Goal: Transaction & Acquisition: Purchase product/service

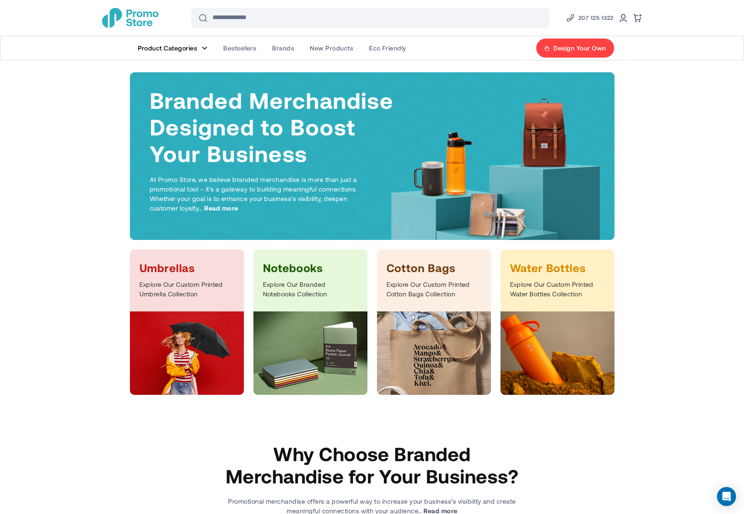
drag, startPoint x: 167, startPoint y: 293, endPoint x: 172, endPoint y: 292, distance: 4.8
click at [168, 293] on p "Explore Our Custom Printed Umbrella Collection" at bounding box center [186, 289] width 95 height 19
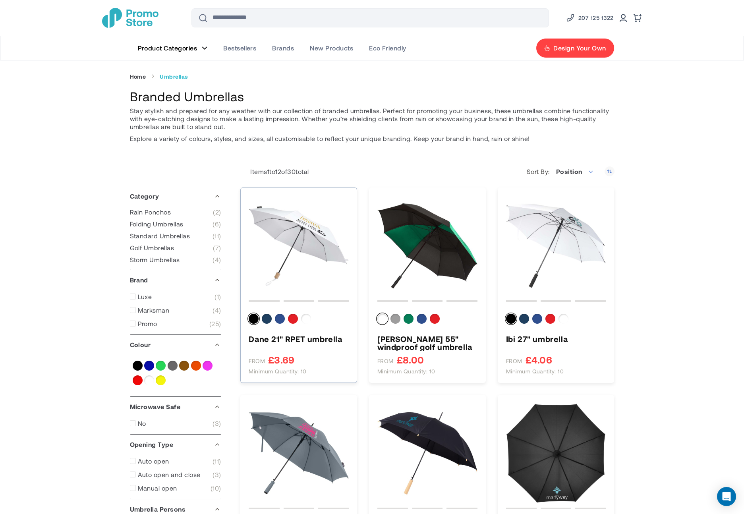
click at [332, 232] on img "Dane 21&quot; RPET umbrella" at bounding box center [299, 246] width 100 height 100
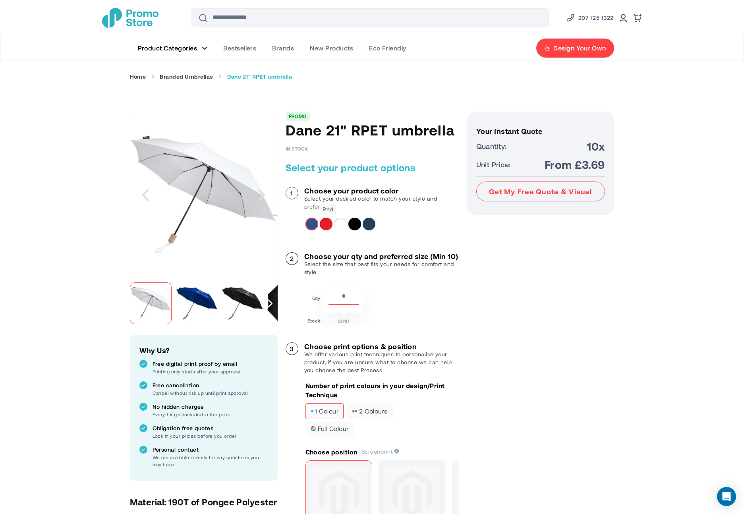
click at [326, 226] on div "Red" at bounding box center [326, 224] width 13 height 13
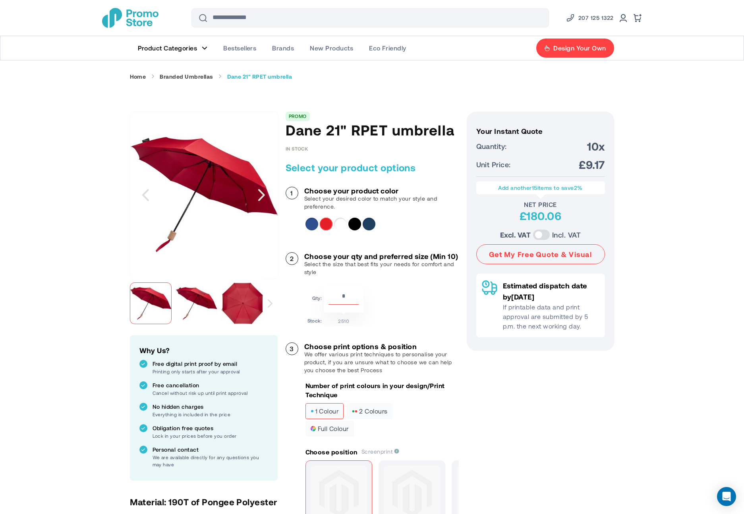
click at [344, 301] on input "**" at bounding box center [343, 298] width 30 height 14
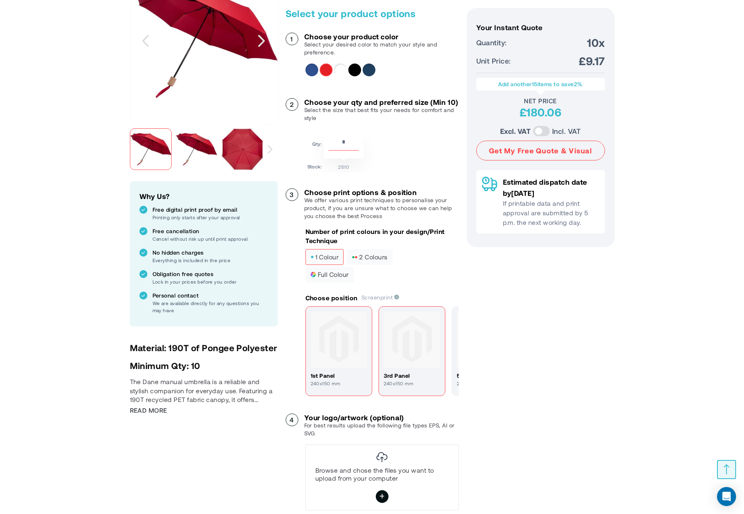
click at [400, 344] on img at bounding box center [412, 339] width 56 height 56
click at [341, 350] on img at bounding box center [339, 339] width 56 height 56
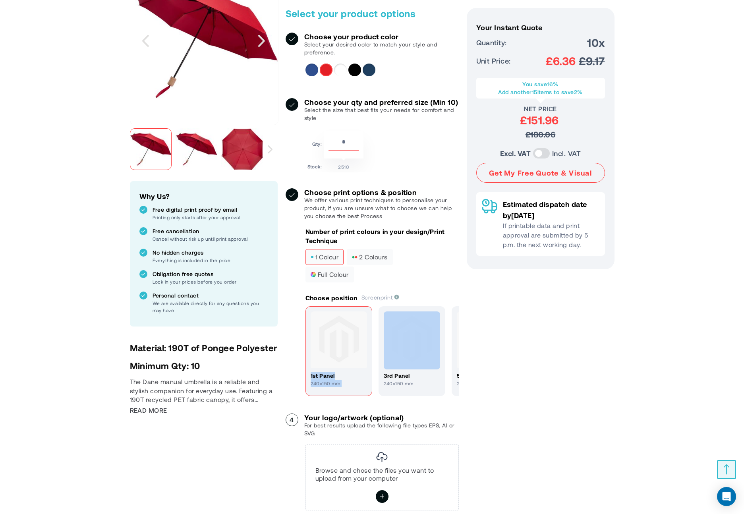
drag, startPoint x: 444, startPoint y: 348, endPoint x: 349, endPoint y: 355, distance: 95.6
click at [349, 355] on div "1st panel 240x150 mm 3rd panel 240x150 mm 5th panel 240x150 mm 7th panel" at bounding box center [381, 351] width 153 height 91
click at [489, 361] on div "Your Instant Quote Unit Price: £6.36 Your Instant Quote Quantity: 10x Unit Pric…" at bounding box center [541, 273] width 148 height 631
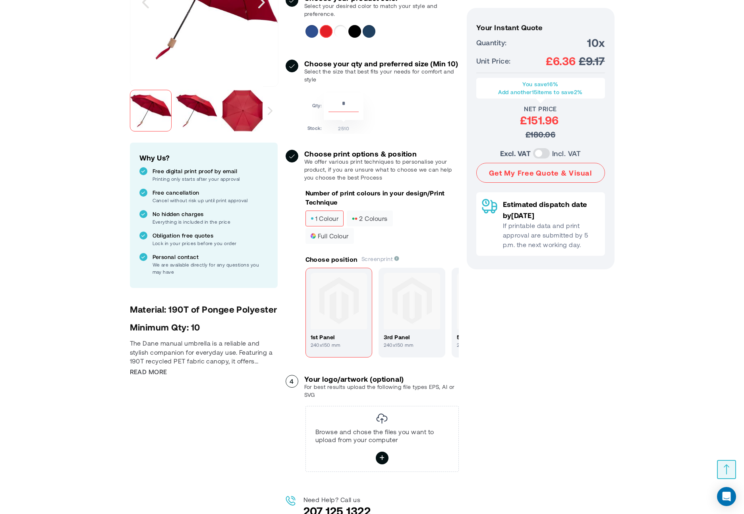
scroll to position [201, 0]
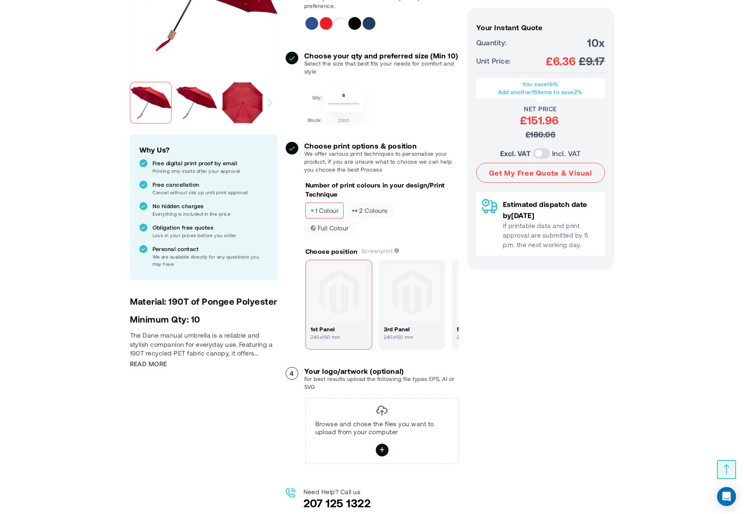
drag, startPoint x: 438, startPoint y: 347, endPoint x: 367, endPoint y: 349, distance: 71.5
click at [367, 349] on div "1st panel 240x150 mm 3rd panel 240x150 mm 5th panel 240x150 mm 7th panel" at bounding box center [381, 305] width 153 height 91
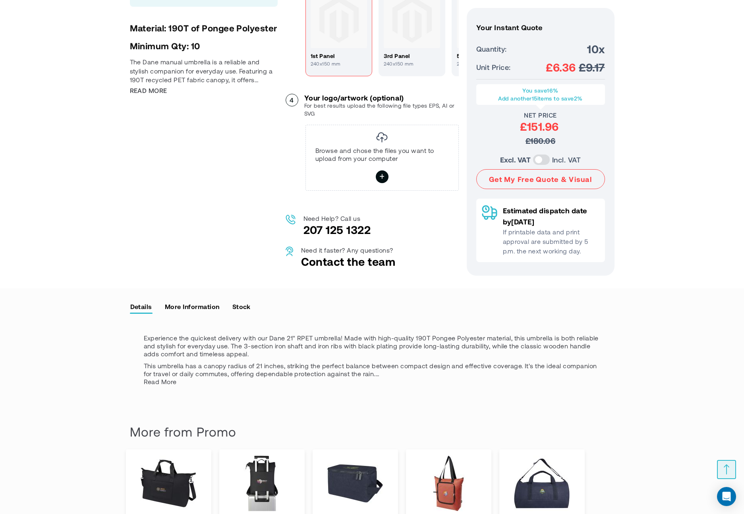
scroll to position [0, 0]
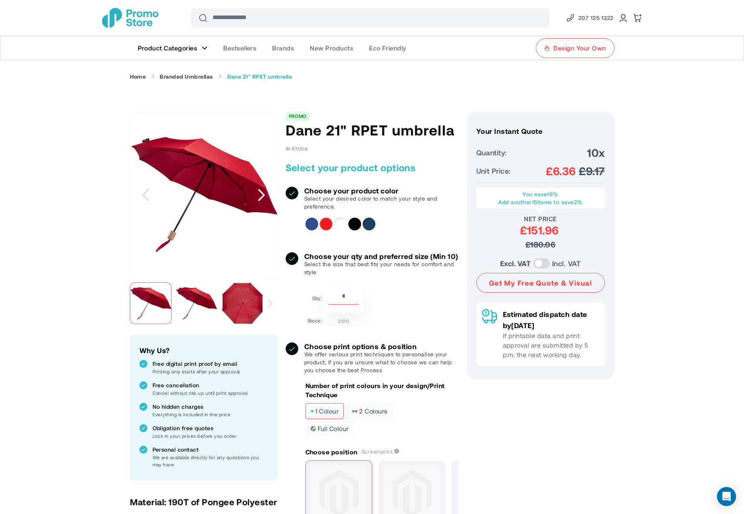
click at [574, 51] on span "Design Your Own" at bounding box center [579, 48] width 52 height 8
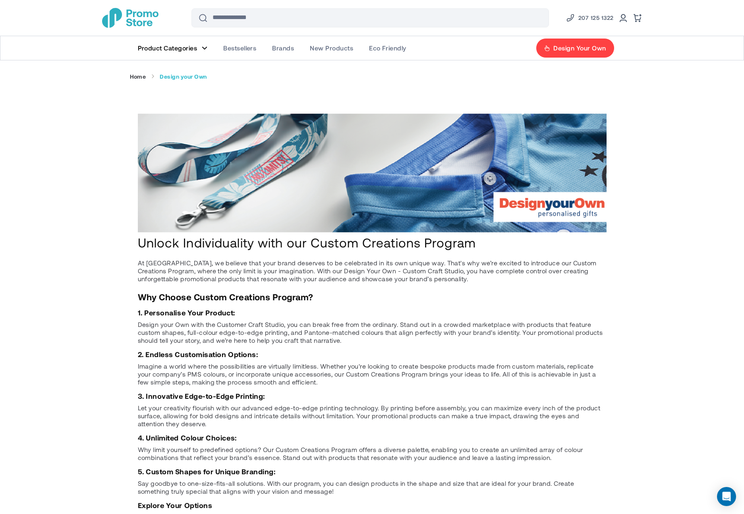
click at [143, 23] on img "store logo" at bounding box center [130, 18] width 56 height 20
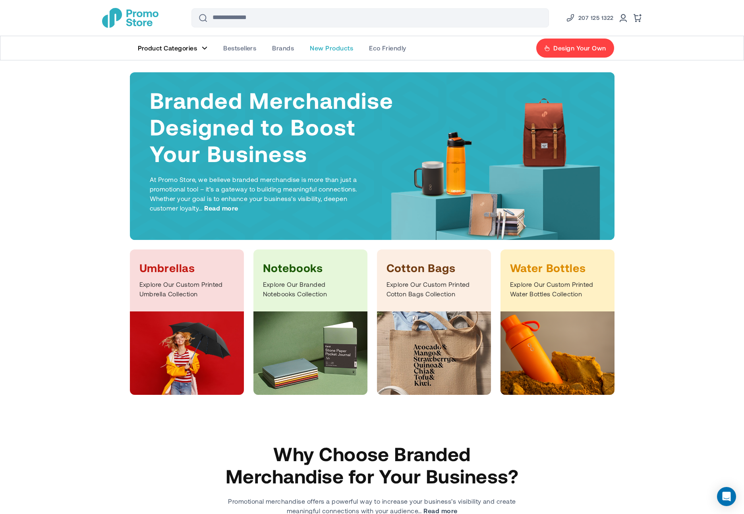
click at [340, 50] on span "New Products" at bounding box center [331, 48] width 43 height 8
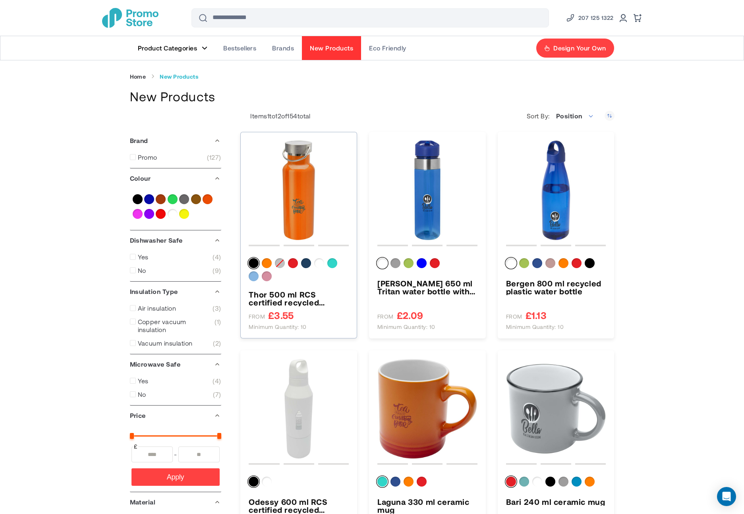
click at [315, 205] on img "Thor 500 ml RCS certified recycled stainless steel water bottle" at bounding box center [299, 190] width 100 height 100
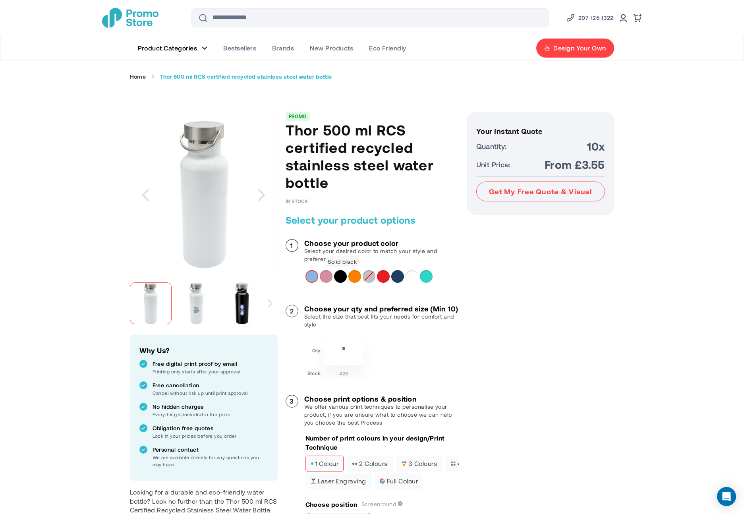
click at [337, 276] on div "Solid black" at bounding box center [340, 276] width 13 height 13
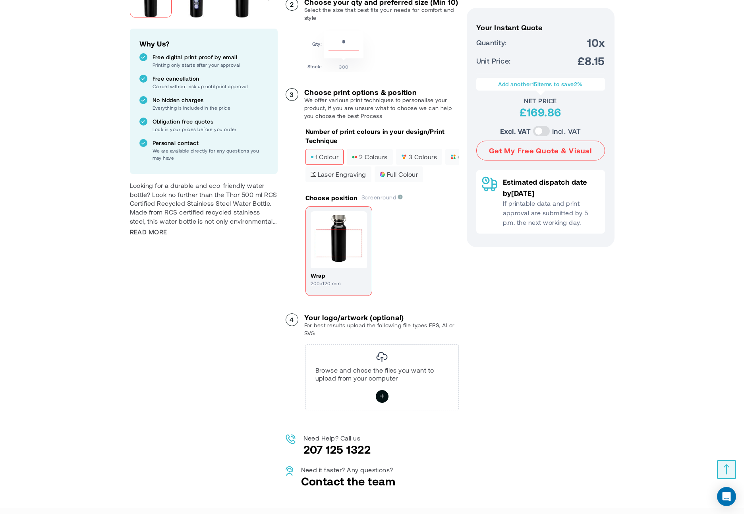
scroll to position [353, 0]
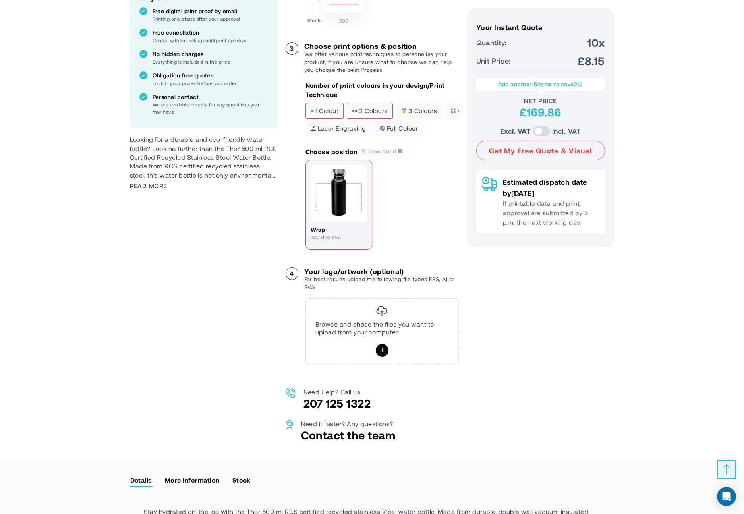
click at [377, 114] on label "2 colours" at bounding box center [370, 111] width 46 height 16
click at [357, 204] on img at bounding box center [339, 193] width 56 height 56
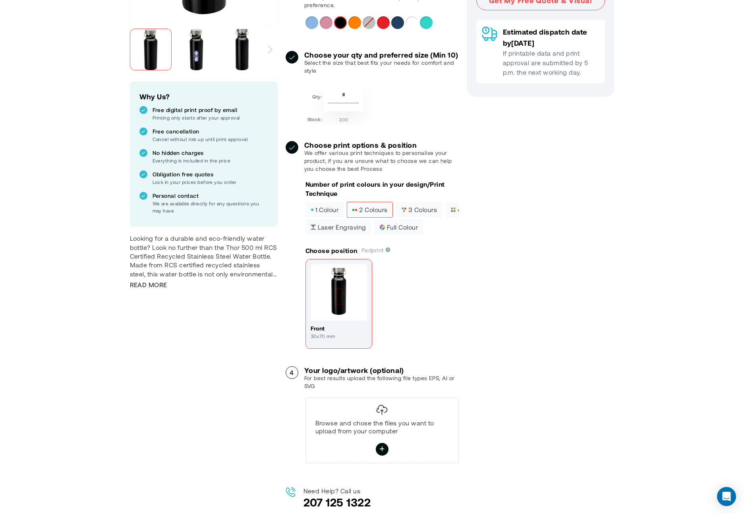
scroll to position [0, 0]
